Goal: Check status: Check status

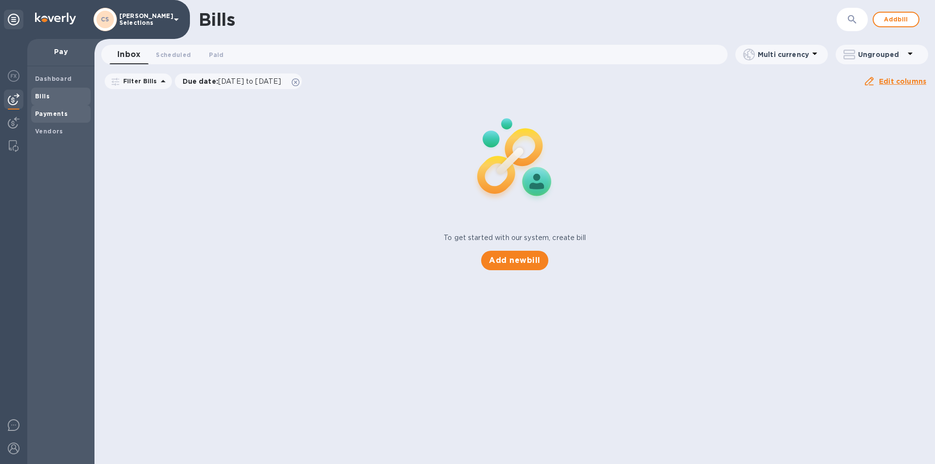
click at [62, 116] on b "Payments" at bounding box center [51, 113] width 33 height 7
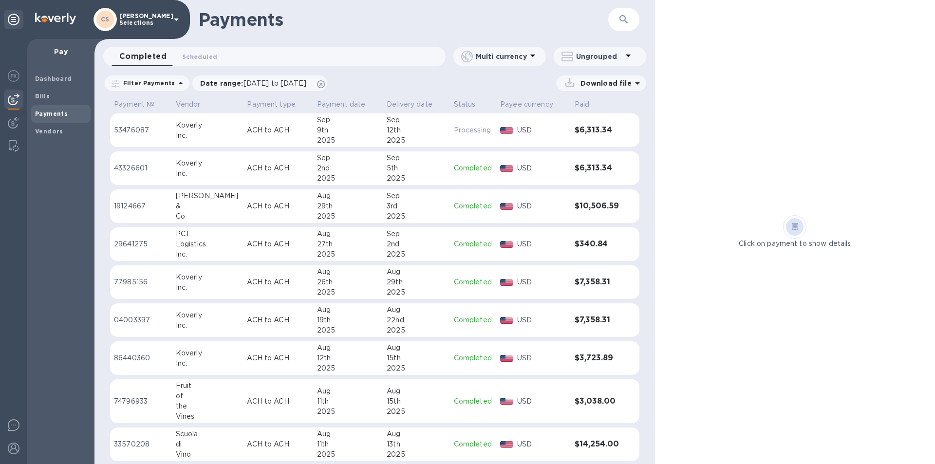
click at [360, 132] on div "9th" at bounding box center [348, 130] width 62 height 10
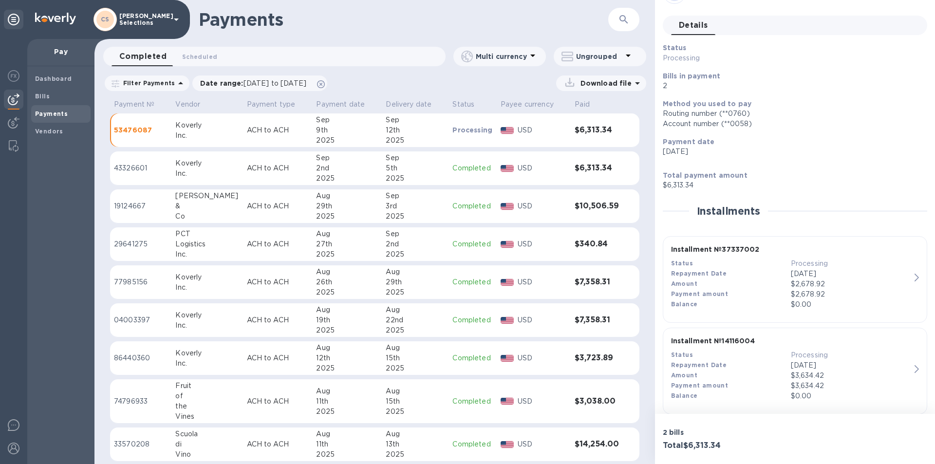
scroll to position [40, 0]
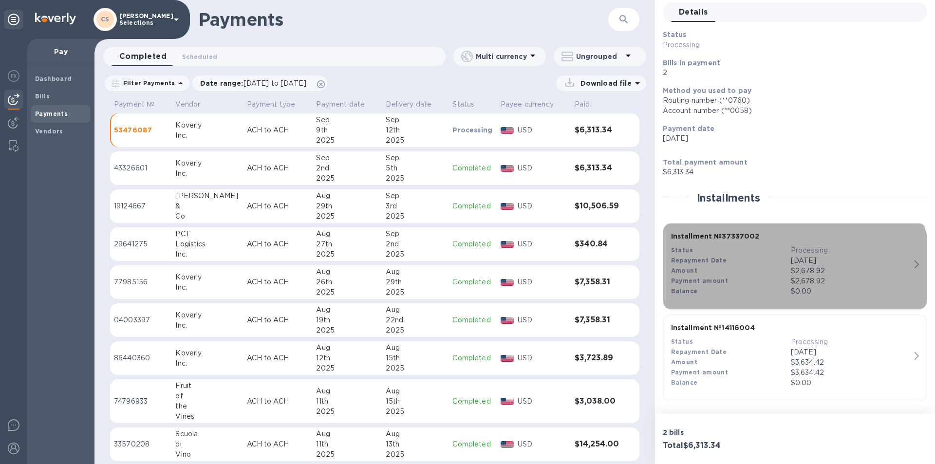
click at [751, 283] on div "Payment amount" at bounding box center [731, 281] width 120 height 10
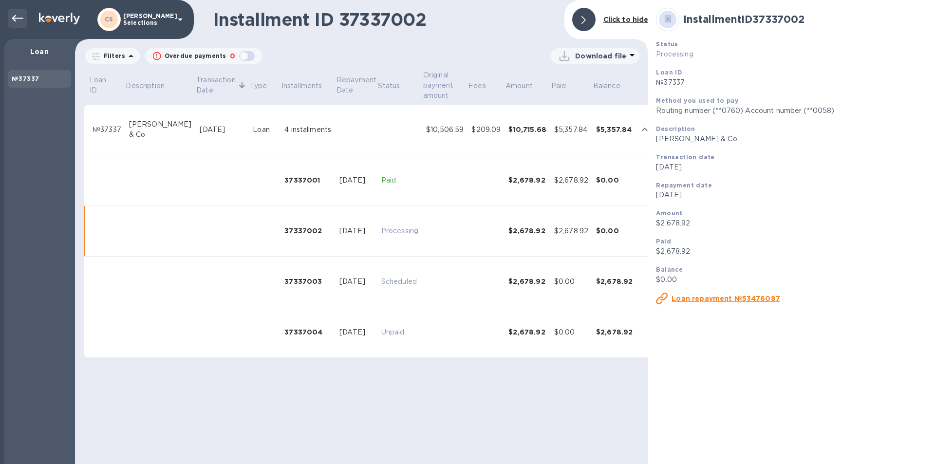
click at [8, 12] on div at bounding box center [17, 18] width 19 height 19
click at [24, 14] on div at bounding box center [17, 18] width 19 height 19
click at [586, 18] on icon at bounding box center [584, 20] width 4 height 8
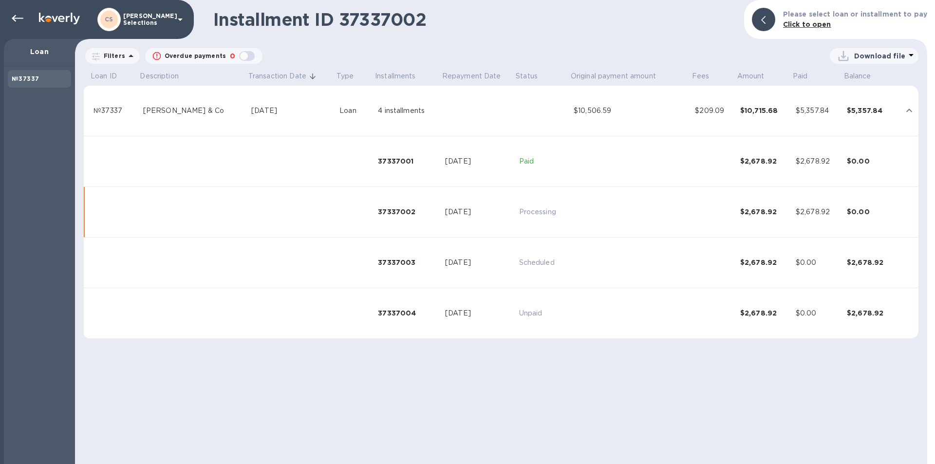
click at [766, 16] on div at bounding box center [763, 19] width 23 height 23
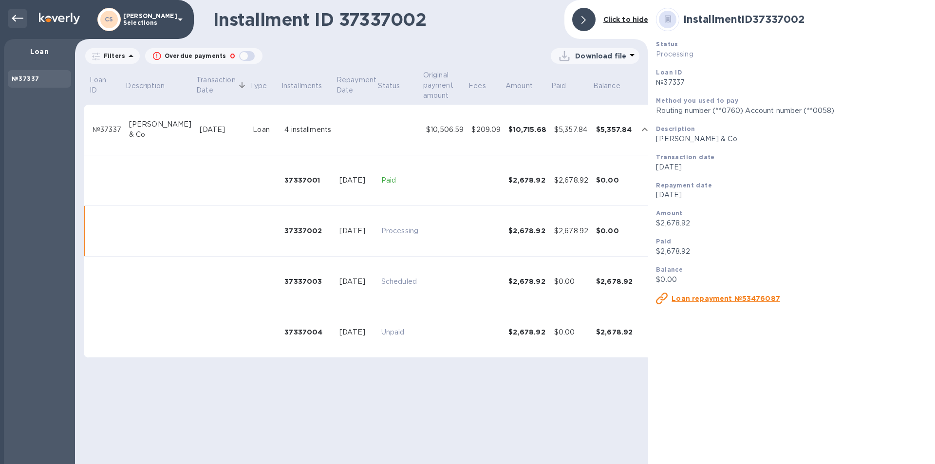
click at [9, 11] on div at bounding box center [17, 18] width 19 height 19
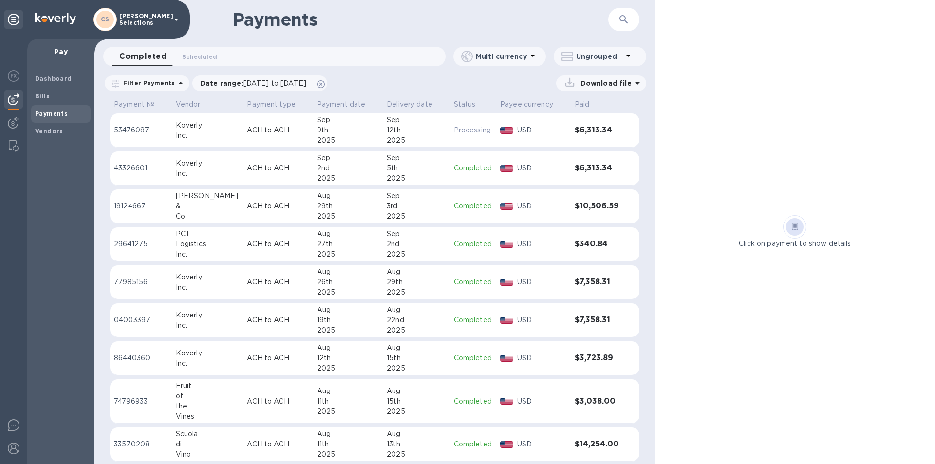
click at [359, 134] on div "9th" at bounding box center [348, 130] width 62 height 10
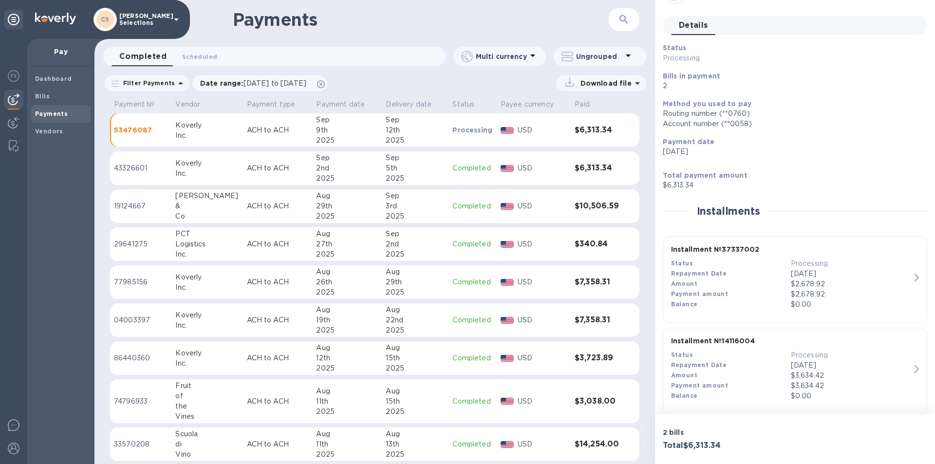
scroll to position [40, 0]
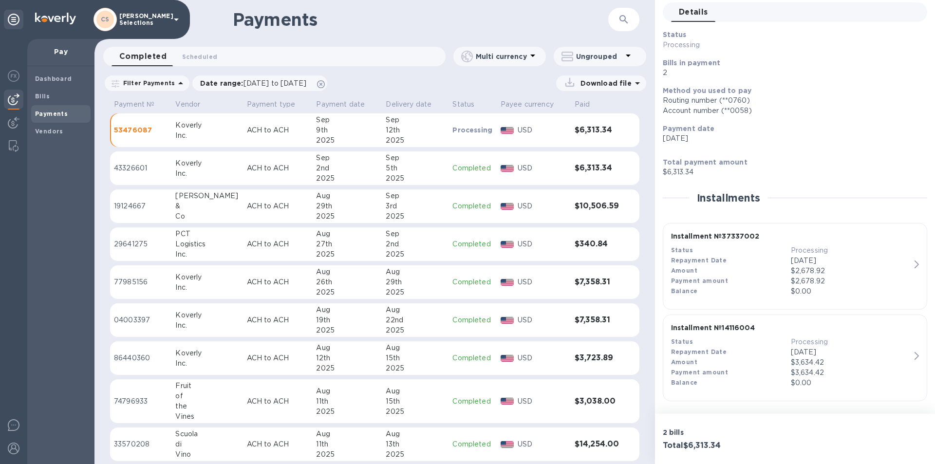
click at [743, 378] on div "Balance" at bounding box center [731, 383] width 120 height 10
